Goal: Check status: Check status

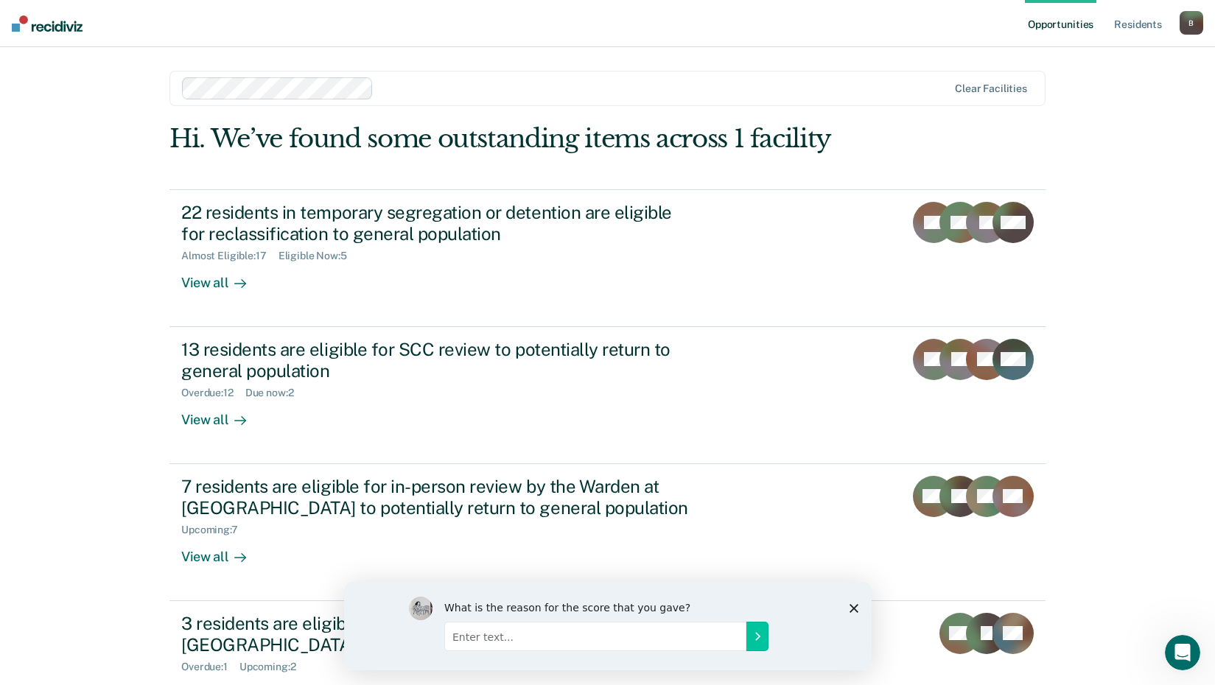
click at [852, 603] on icon "Close survey" at bounding box center [853, 607] width 9 height 9
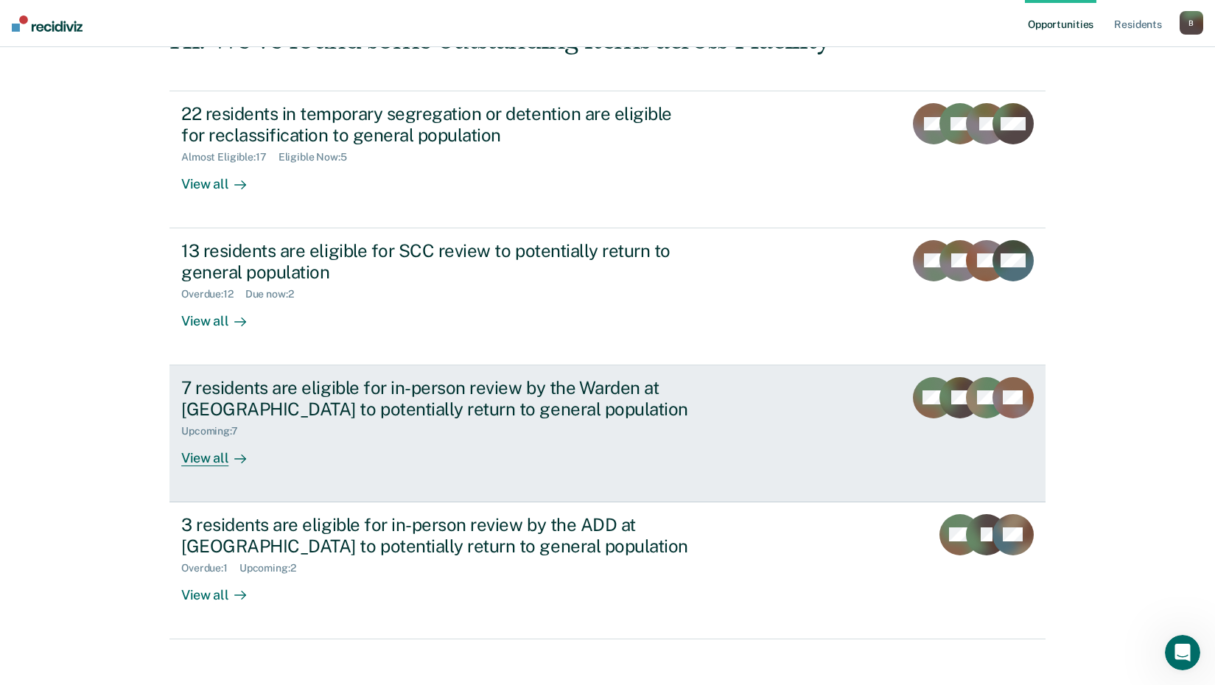
scroll to position [112, 0]
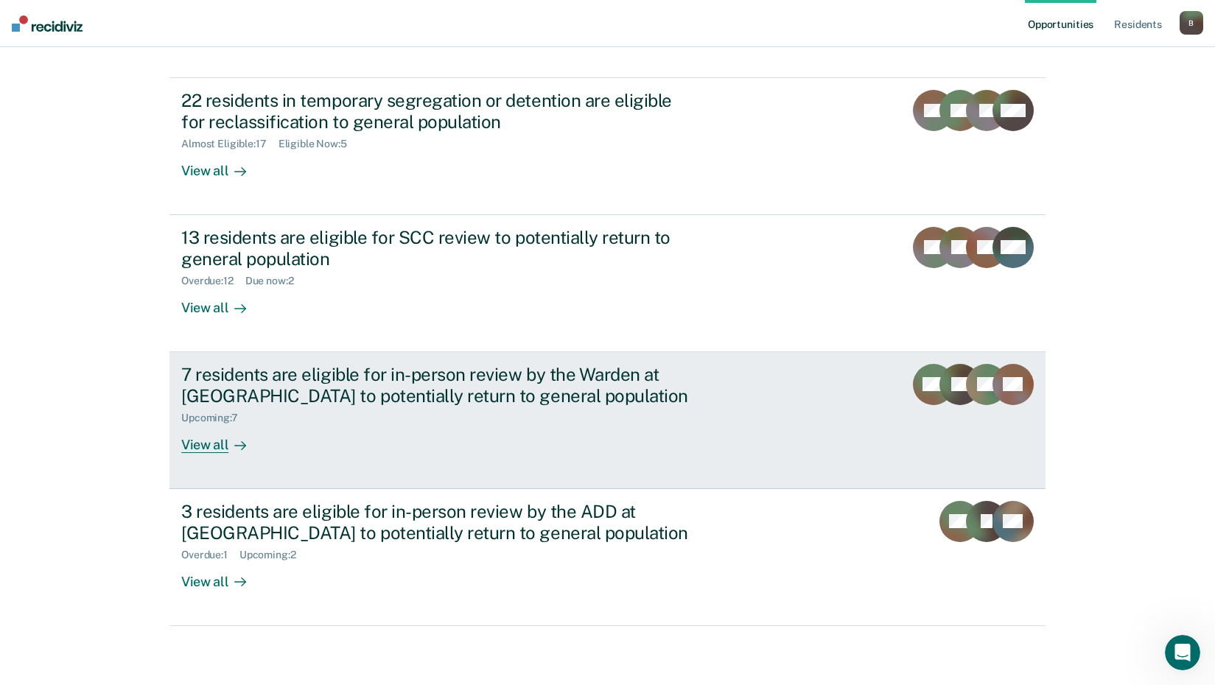
click at [437, 410] on div "Upcoming : 7" at bounding box center [439, 415] width 517 height 18
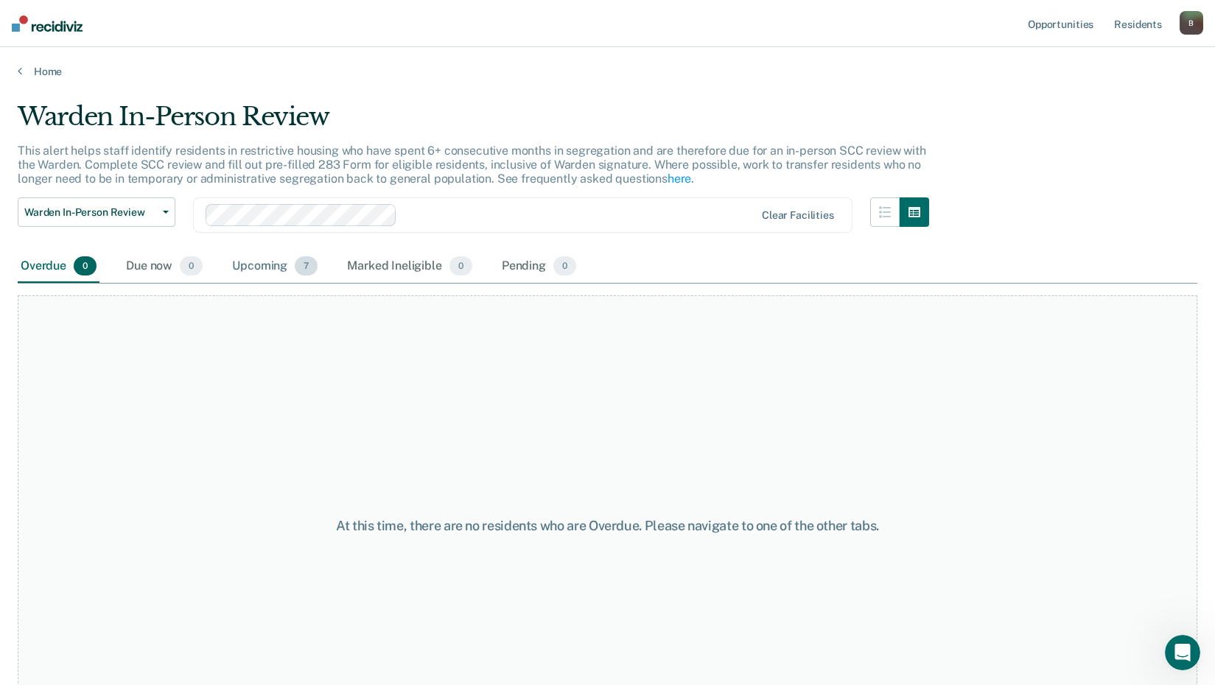
click at [273, 267] on div "Upcoming 7" at bounding box center [274, 266] width 91 height 32
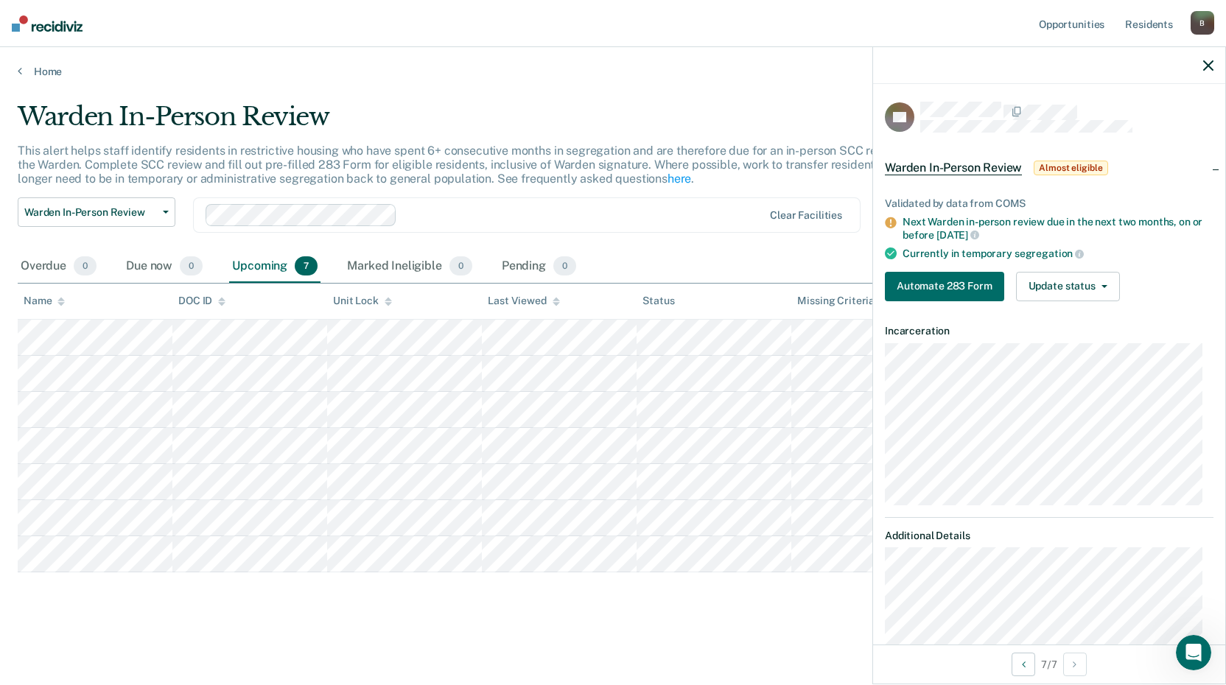
click at [29, 78] on main "Warden In-Person Review This alert helps staff identify residents in restrictiv…" at bounding box center [613, 379] width 1226 height 603
click at [24, 70] on link "Home" at bounding box center [613, 71] width 1190 height 13
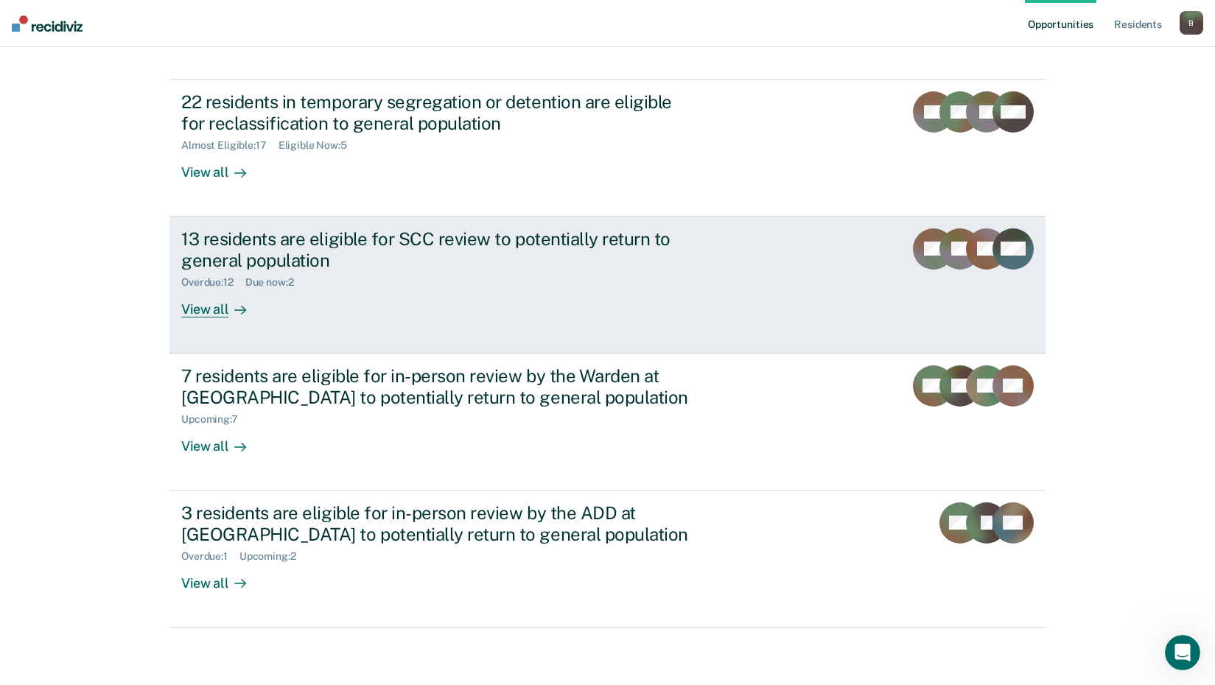
scroll to position [112, 0]
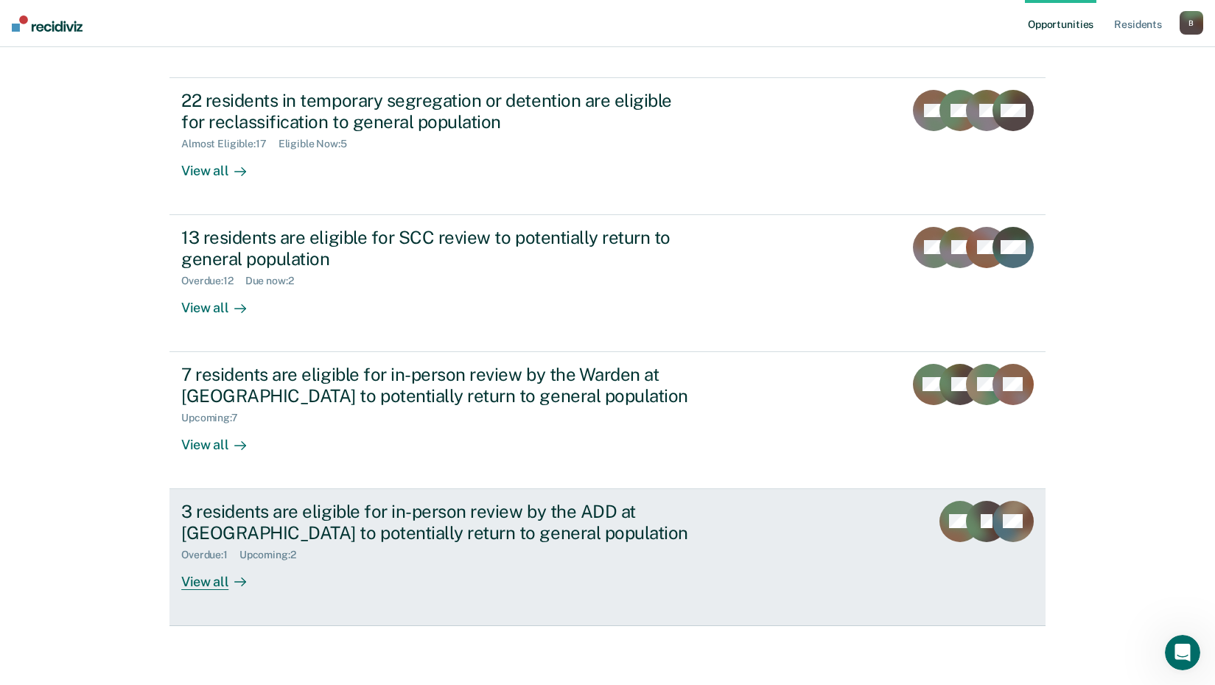
click at [335, 519] on div "3 residents are eligible for in-person review by the ADD at [GEOGRAPHIC_DATA] t…" at bounding box center [439, 522] width 517 height 43
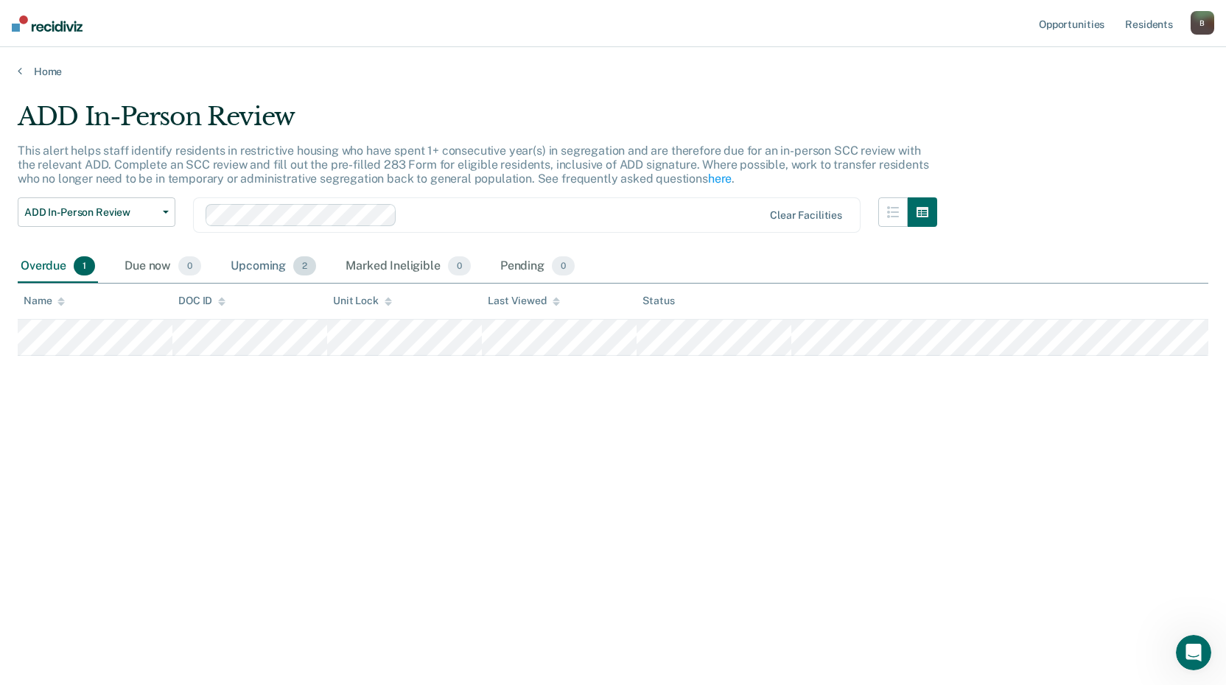
click at [262, 264] on div "Upcoming 2" at bounding box center [273, 266] width 91 height 32
